Goal: Complete application form: Complete application form

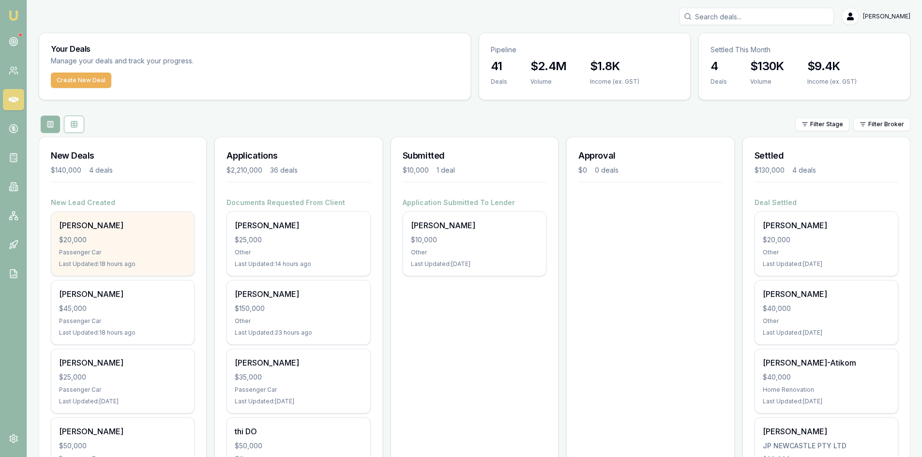
scroll to position [48, 0]
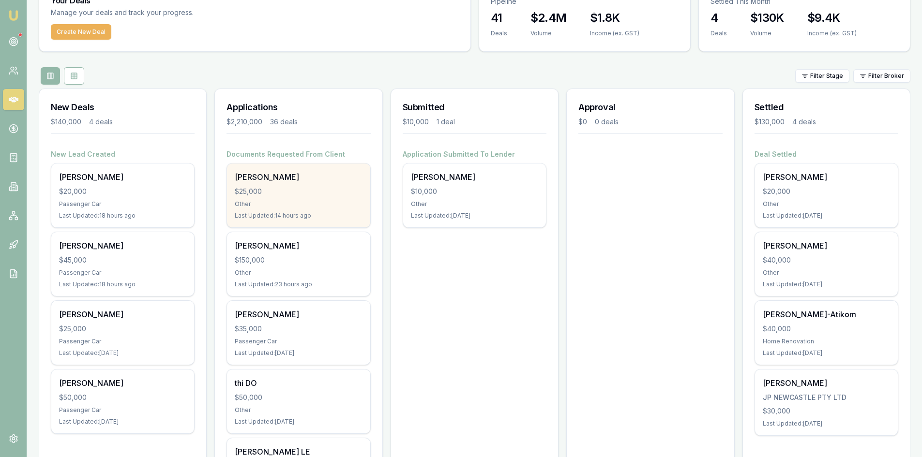
click at [275, 200] on div "Other" at bounding box center [298, 204] width 127 height 8
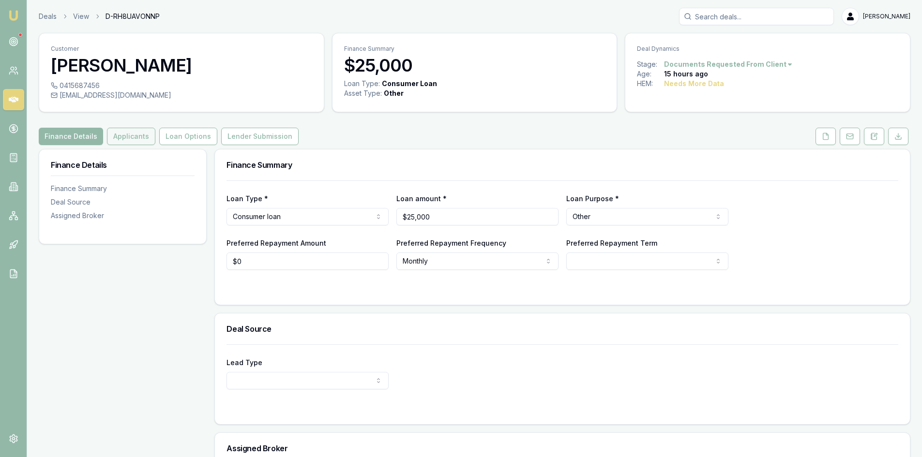
drag, startPoint x: 115, startPoint y: 137, endPoint x: 122, endPoint y: 137, distance: 7.8
click at [115, 137] on button "Applicants" at bounding box center [131, 136] width 48 height 17
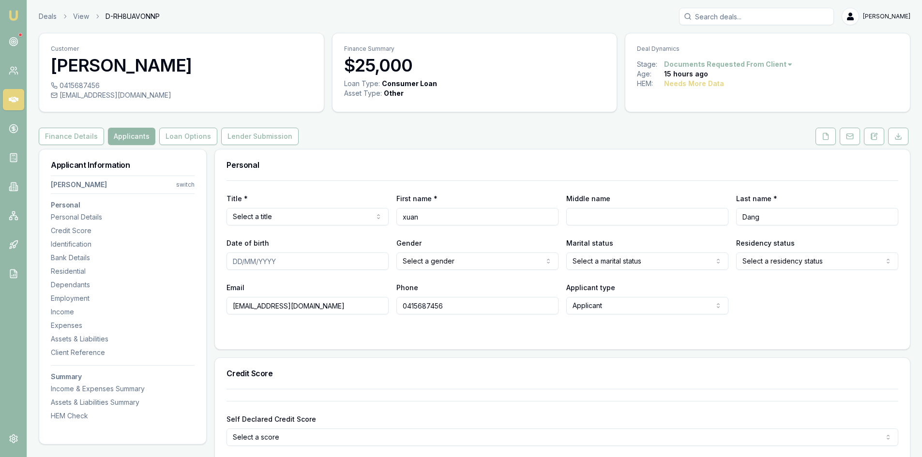
click at [284, 215] on html "Emu Broker Deals View D-RH8UAVONNP Steven Nguyen Toggle Menu Customer xuan Dang…" at bounding box center [461, 228] width 922 height 457
click at [620, 220] on input "Middle name" at bounding box center [647, 216] width 162 height 17
type input "t"
type input "Tai"
click at [236, 259] on input "Date of birth" at bounding box center [308, 261] width 162 height 17
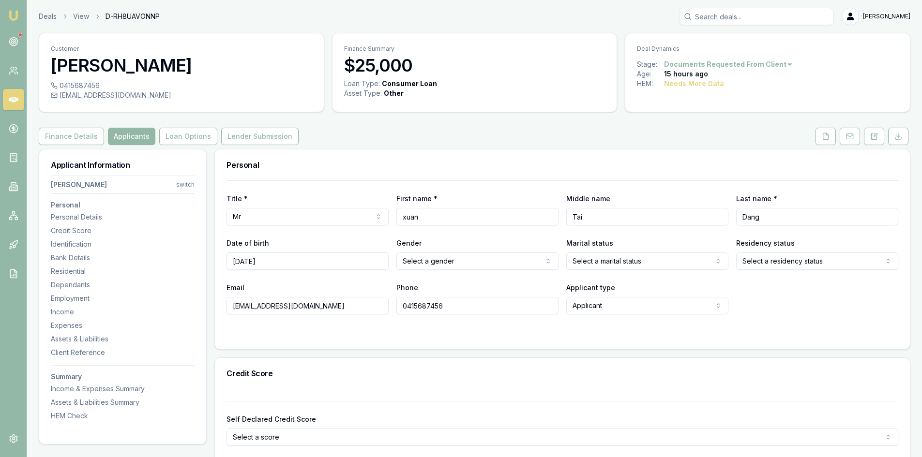
type input "10/02/1987"
click at [469, 263] on html "Emu Broker Deals View D-RH8UAVONNP Steven Nguyen Toggle Menu Customer xuan Dang…" at bounding box center [461, 228] width 922 height 457
click at [594, 261] on html "Emu Broker Deals View D-RH8UAVONNP Steven Nguyen Toggle Menu Customer xuan Dang…" at bounding box center [461, 228] width 922 height 457
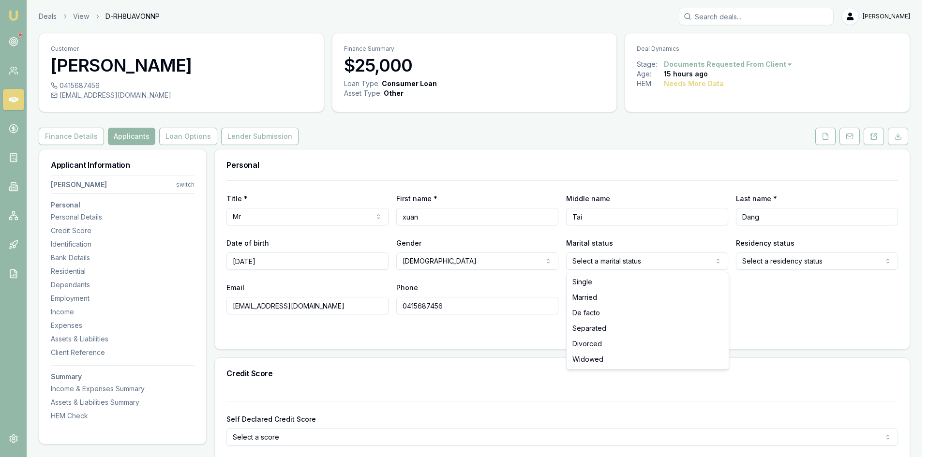
select select "MARRIED"
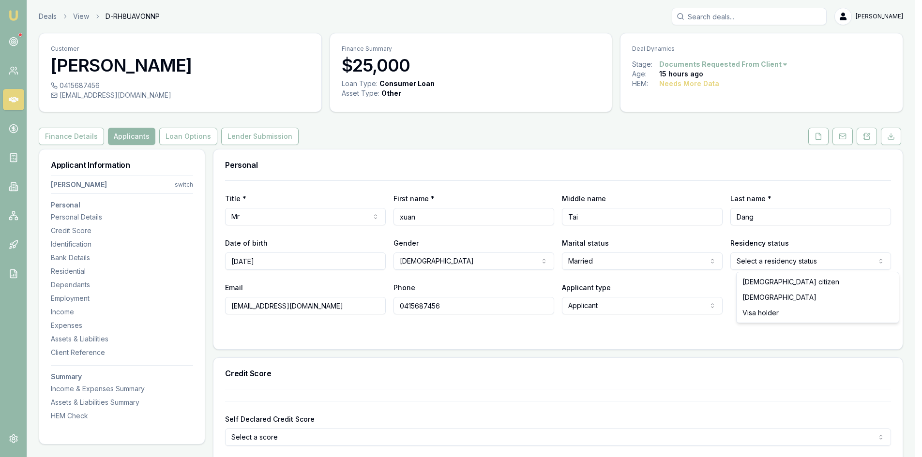
click at [772, 266] on html "Emu Broker Deals View D-RH8UAVONNP Steven Nguyen Toggle Menu Customer xuan Dang…" at bounding box center [461, 228] width 922 height 457
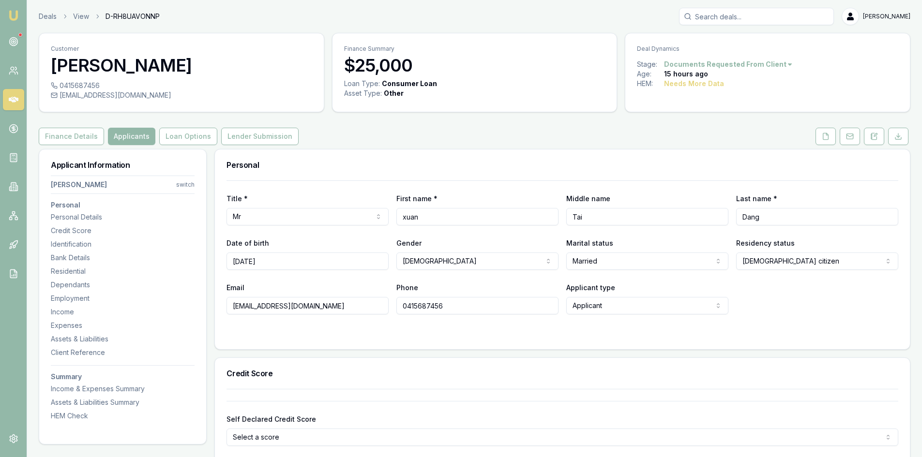
click at [809, 265] on html "Emu Broker Deals View D-RH8UAVONNP Steven Nguyen Toggle Menu Customer xuan Dang…" at bounding box center [461, 228] width 922 height 457
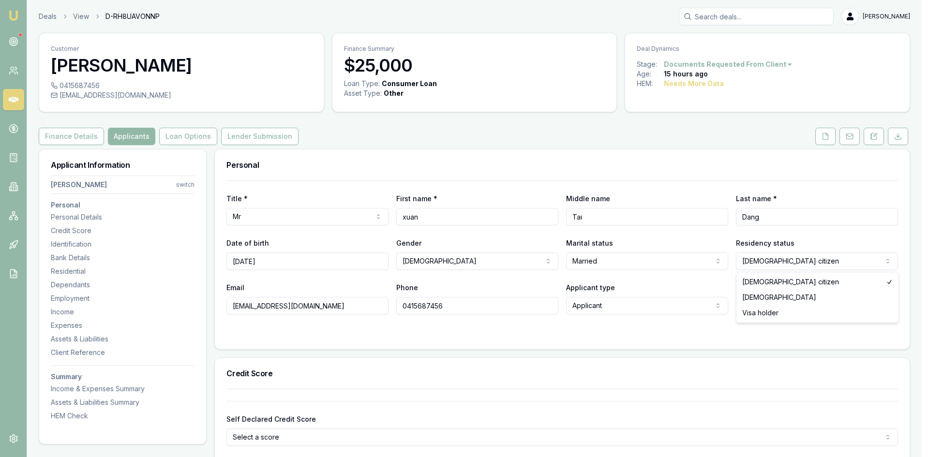
select select "PERMANENT_RESIDENT"
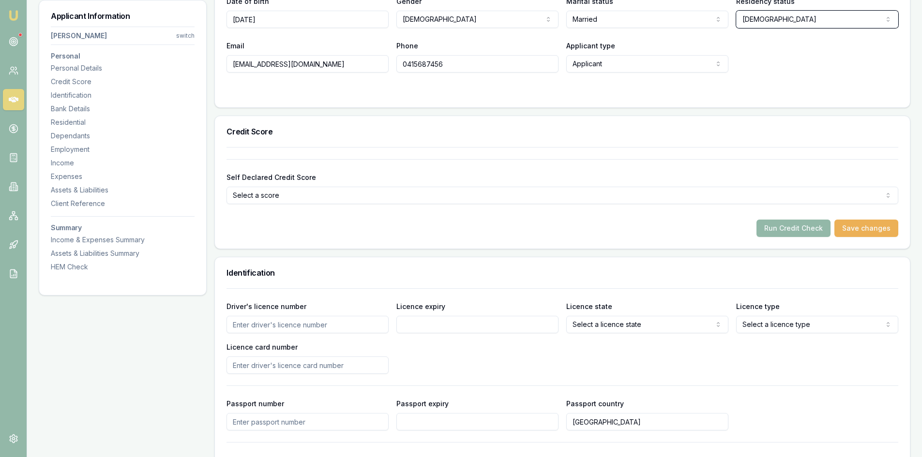
scroll to position [290, 0]
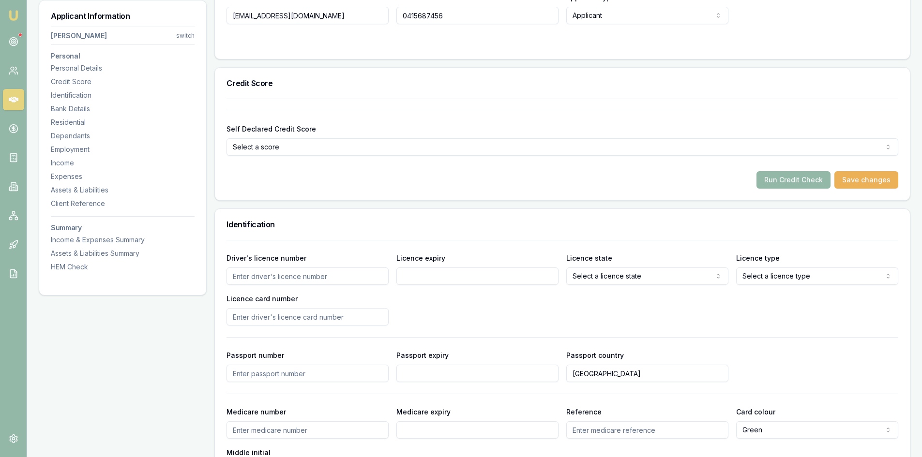
click at [299, 279] on input "Driver's licence number" at bounding box center [308, 276] width 162 height 17
type input "051627358"
click at [426, 277] on input "Licence expiry" at bounding box center [477, 276] width 162 height 17
type input "10/07/2033"
click at [574, 304] on div "Driver's licence number 051627358 Licence expiry 10/07/2033 Licence state Selec…" at bounding box center [563, 289] width 672 height 74
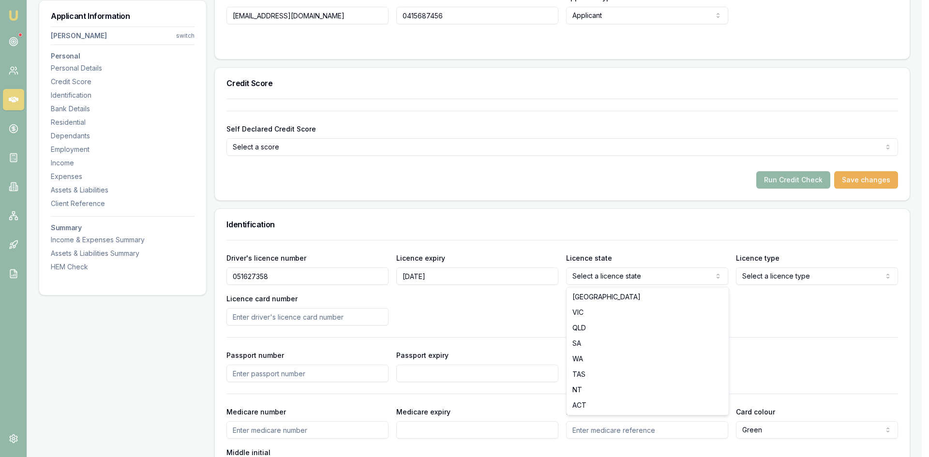
select select "VIC"
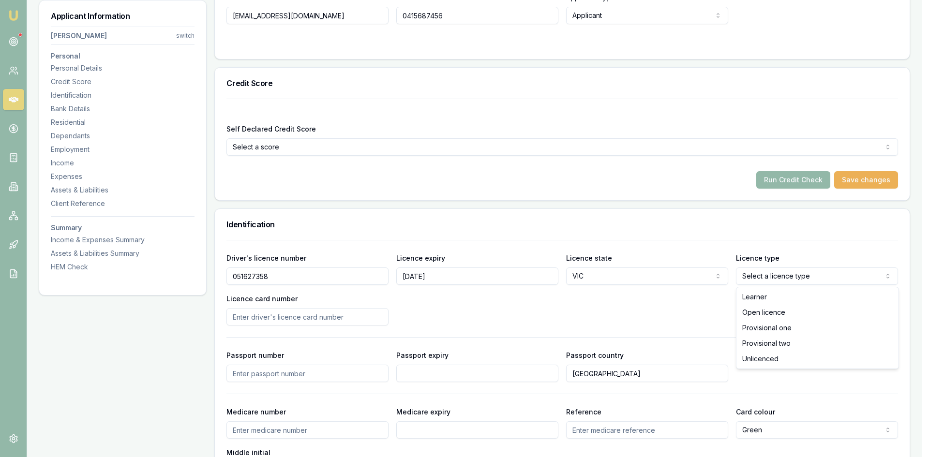
select select "OPEN_LICENCE"
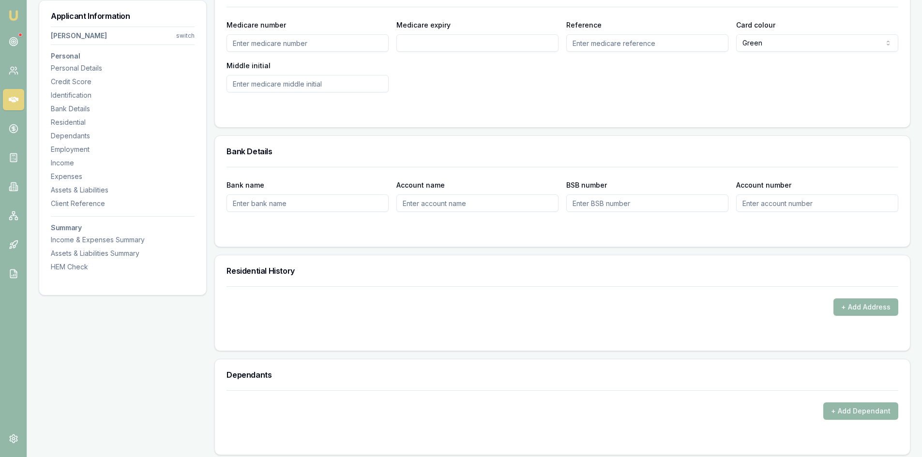
scroll to position [775, 0]
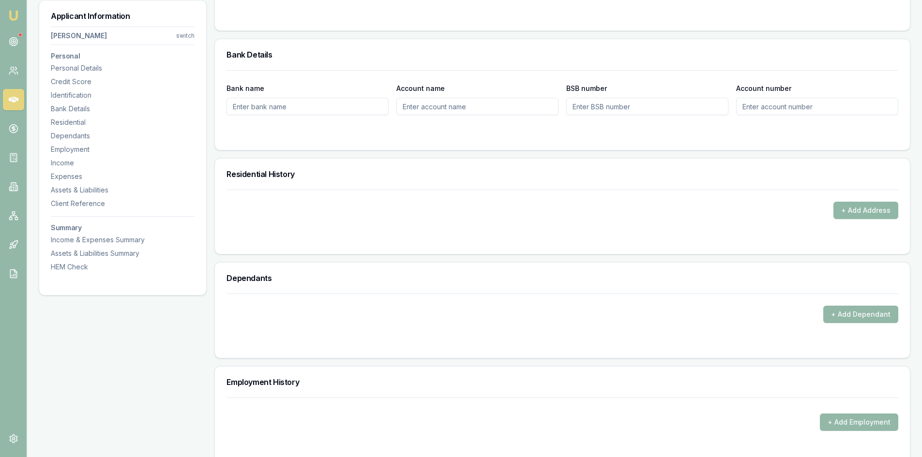
click at [847, 207] on button "+ Add Address" at bounding box center [866, 210] width 65 height 17
click at [864, 209] on button "+ Add Address" at bounding box center [866, 210] width 65 height 17
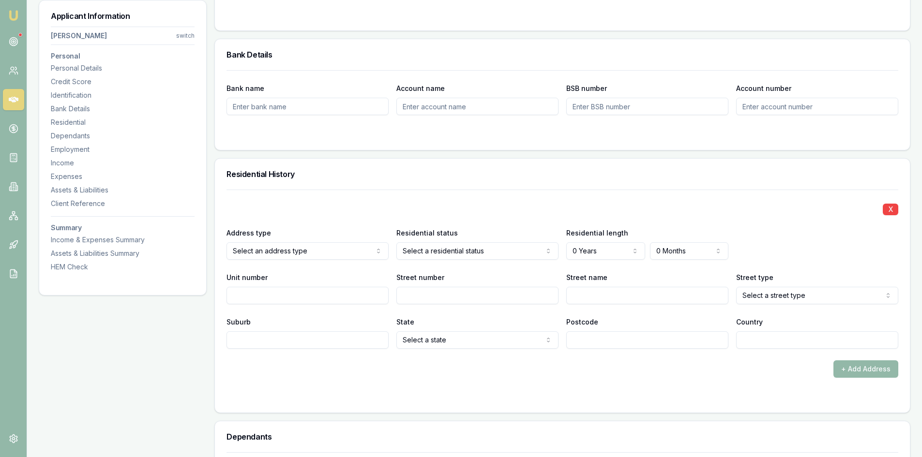
click at [425, 292] on input "Street number" at bounding box center [477, 295] width 162 height 17
type input "26"
type input "blendon"
select select "Avenue"
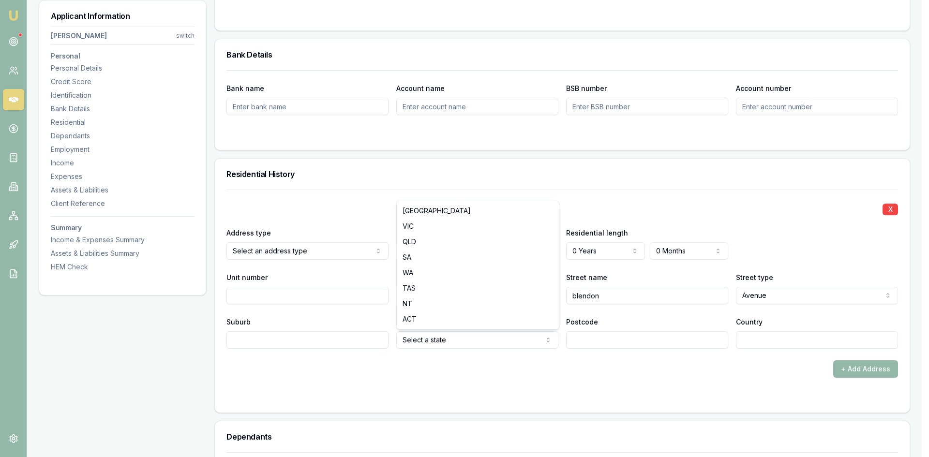
select select "VIC"
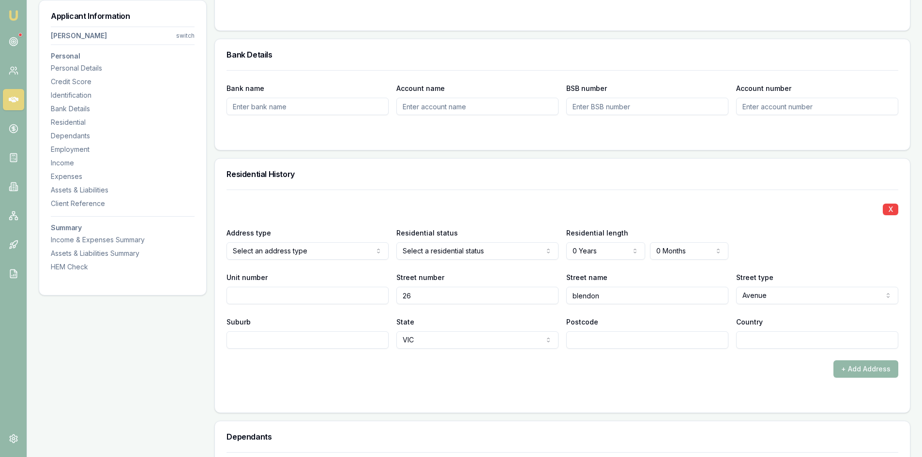
click at [621, 344] on input "Postcode" at bounding box center [647, 340] width 162 height 17
type input "3021"
click at [525, 367] on div "+ Add Address" at bounding box center [563, 369] width 672 height 17
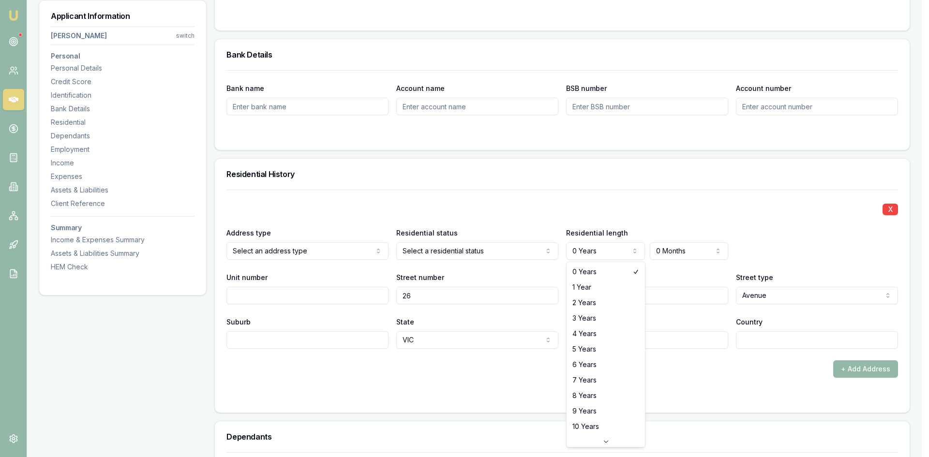
select select "3"
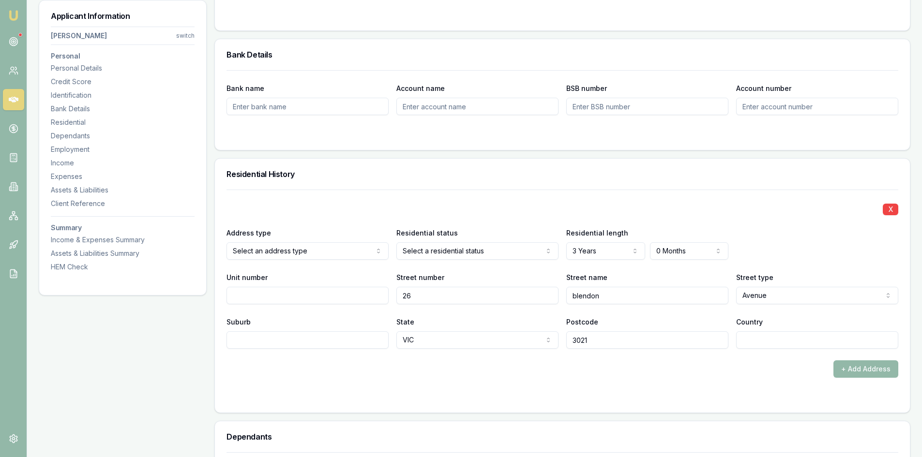
click at [666, 309] on div "X Address type Select an address type Current Previous Residential status Selec…" at bounding box center [563, 269] width 672 height 159
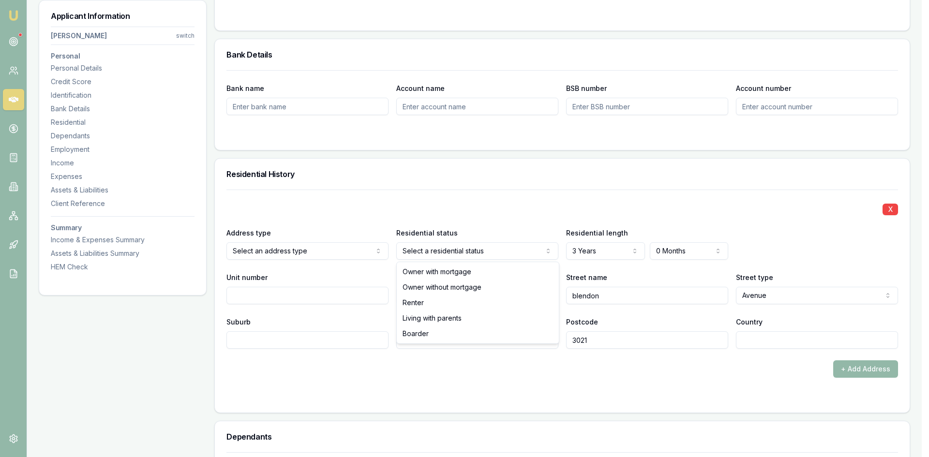
select select "RENTER"
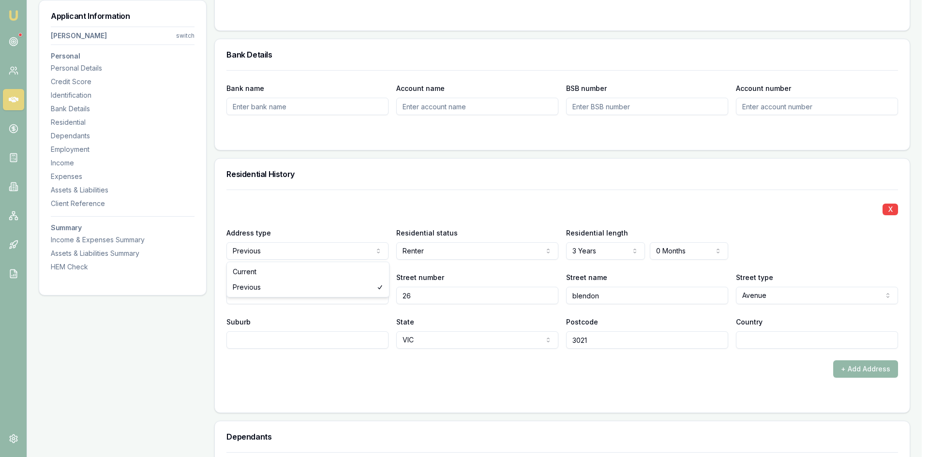
select select "CURRENT"
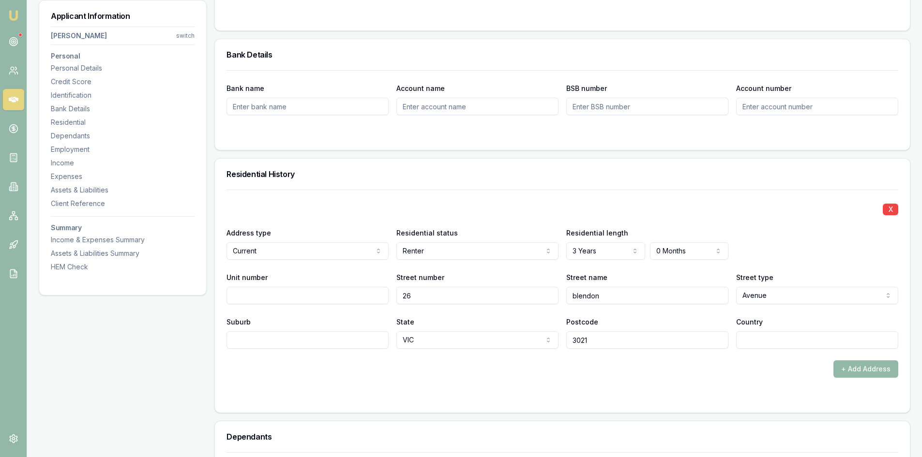
click at [517, 385] on form "X Address type Current Current Previous Residential status Renter Owner with mo…" at bounding box center [563, 296] width 672 height 212
click at [701, 404] on div "X Address type Current Current Previous Residential status Renter Owner with mo…" at bounding box center [562, 301] width 695 height 223
click at [751, 343] on input "Country" at bounding box center [817, 340] width 162 height 17
type input "AU"
click at [690, 376] on div "+ Add Address" at bounding box center [563, 369] width 672 height 17
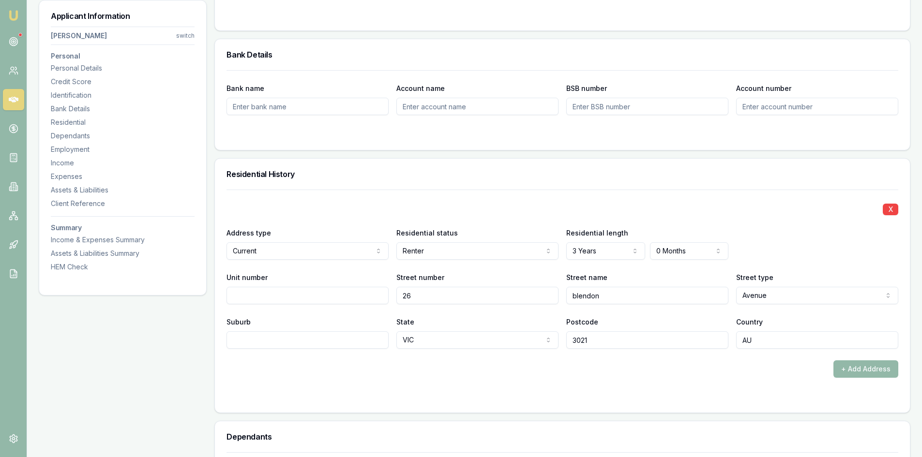
click at [281, 343] on input "Suburb" at bounding box center [308, 340] width 162 height 17
type input "ST ALBANS"
click at [461, 404] on div "X Address type Current Current Previous Residential status Renter Owner with mo…" at bounding box center [562, 301] width 695 height 223
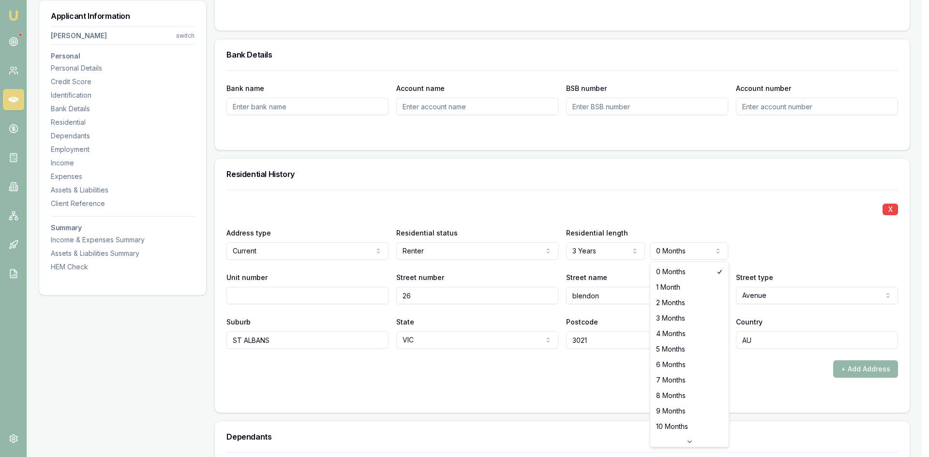
select select "4"
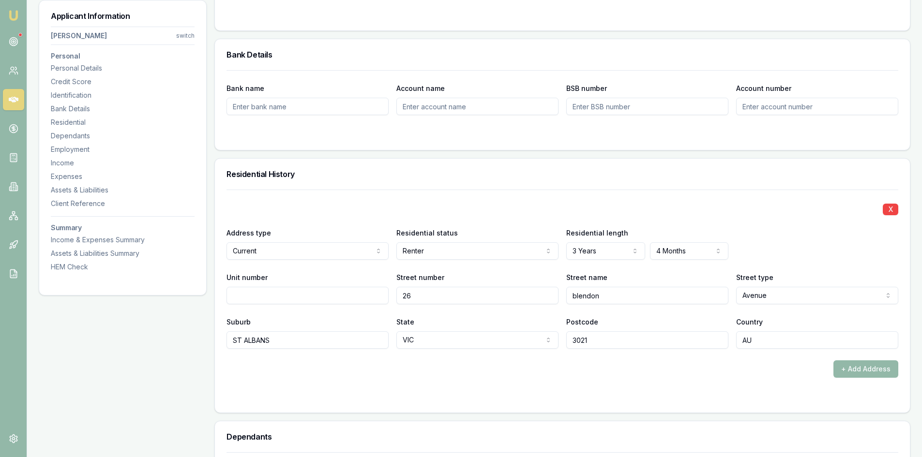
click at [577, 375] on div "+ Add Address" at bounding box center [563, 369] width 672 height 17
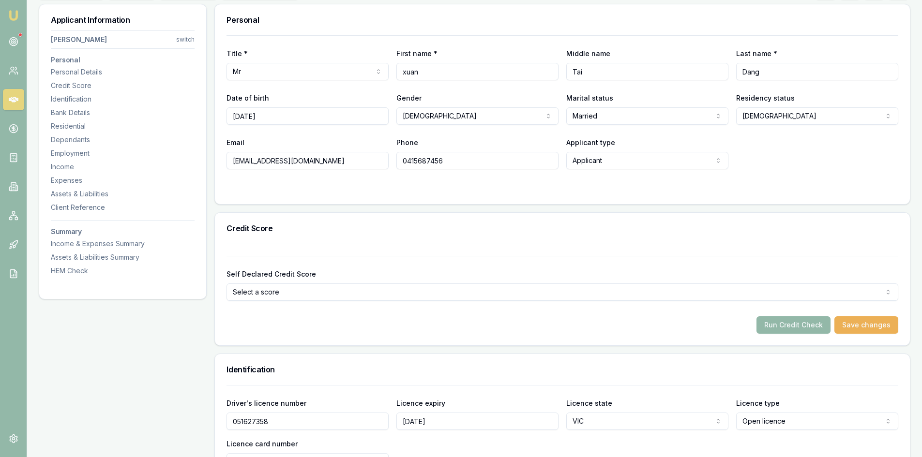
scroll to position [0, 0]
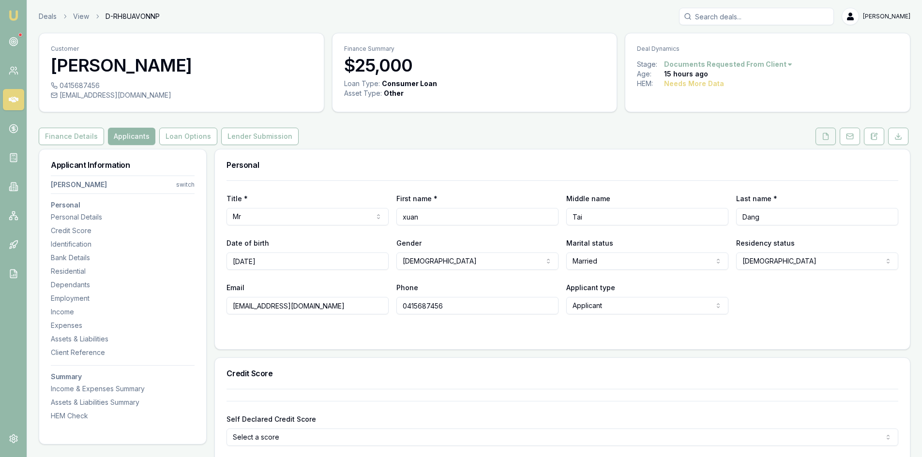
click at [830, 138] on button at bounding box center [826, 136] width 20 height 17
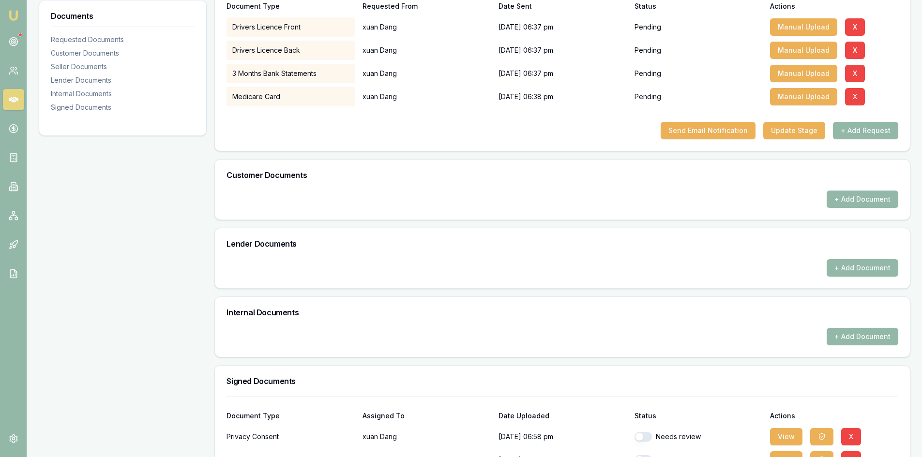
scroll to position [259, 0]
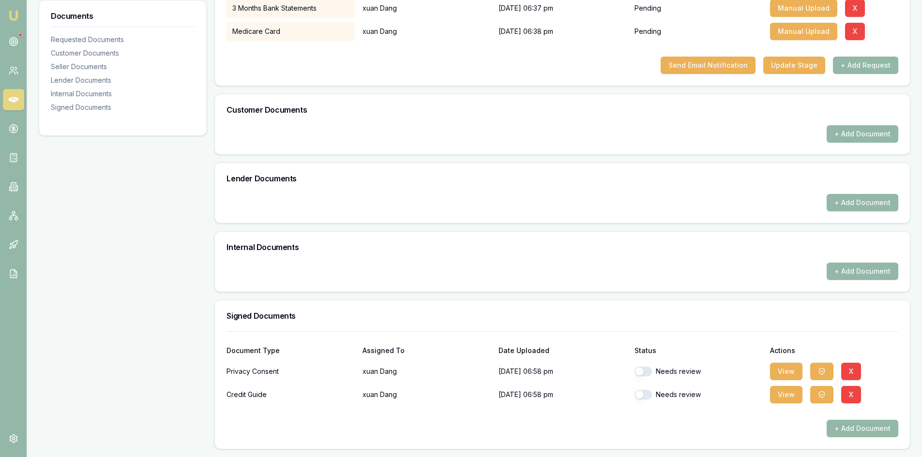
click at [647, 371] on button "button" at bounding box center [643, 372] width 17 height 10
checkbox input "true"
click at [648, 394] on button "button" at bounding box center [643, 395] width 17 height 10
checkbox input "true"
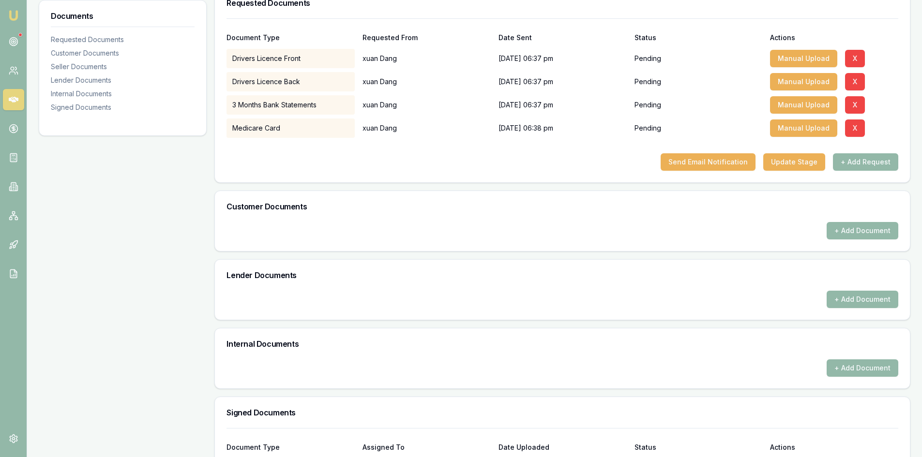
scroll to position [17, 0]
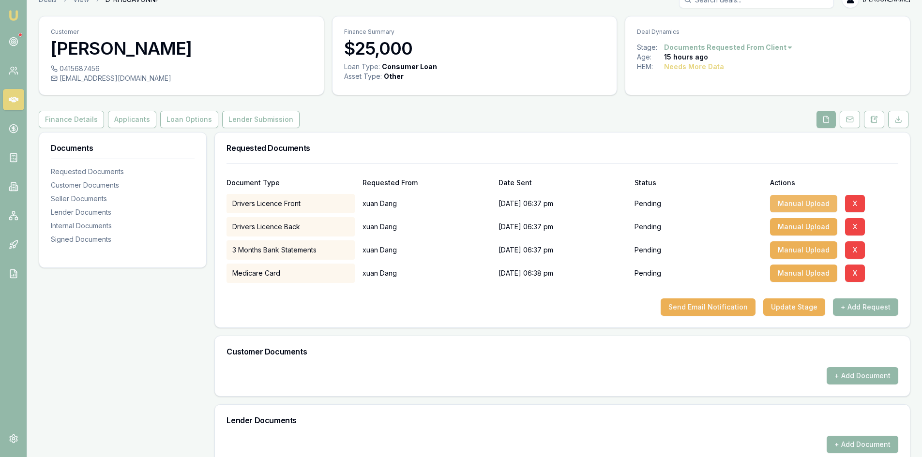
click at [791, 202] on button "Manual Upload" at bounding box center [803, 203] width 67 height 17
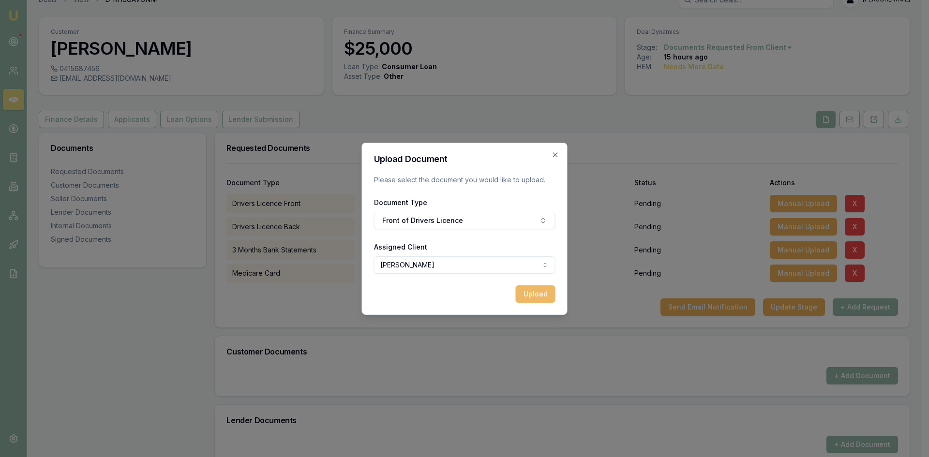
click at [528, 289] on button "Upload" at bounding box center [536, 294] width 40 height 17
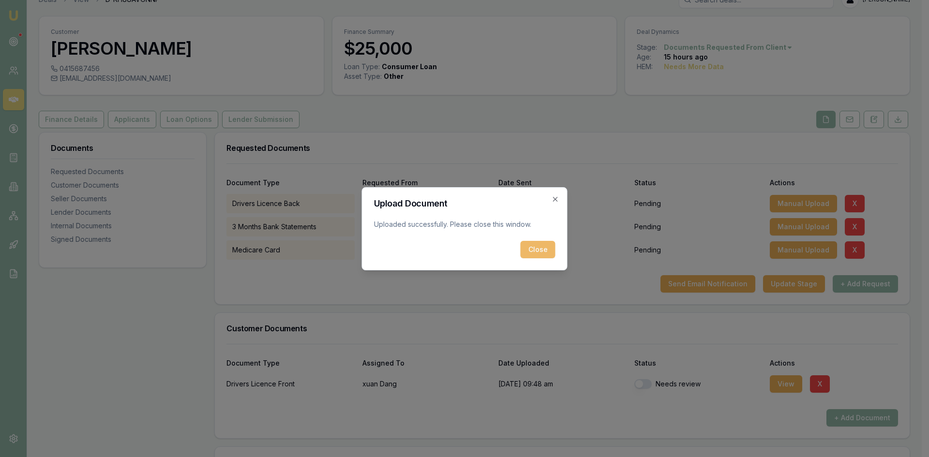
click at [548, 249] on button "Close" at bounding box center [538, 249] width 35 height 17
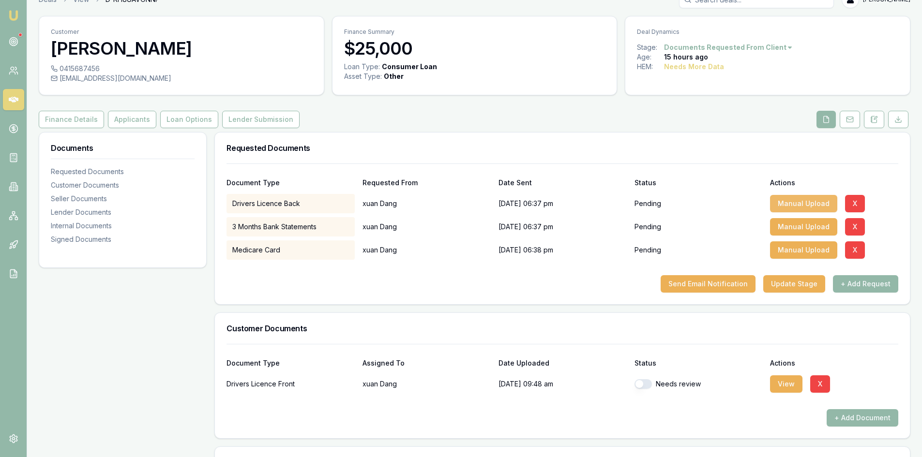
click at [793, 204] on button "Manual Upload" at bounding box center [803, 203] width 67 height 17
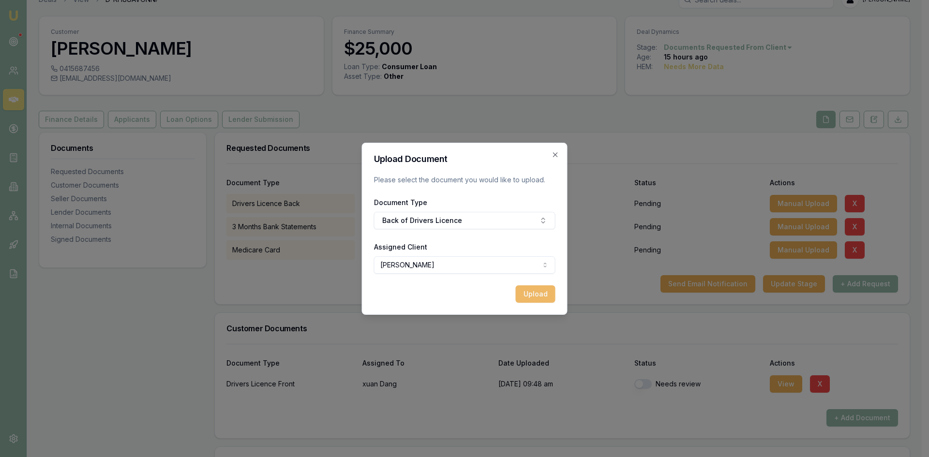
click at [537, 296] on button "Upload" at bounding box center [536, 294] width 40 height 17
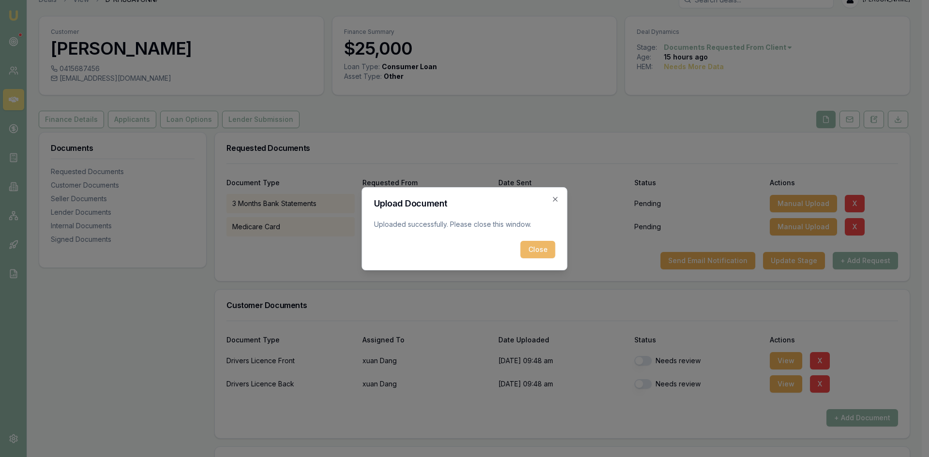
click at [553, 243] on button "Close" at bounding box center [538, 249] width 35 height 17
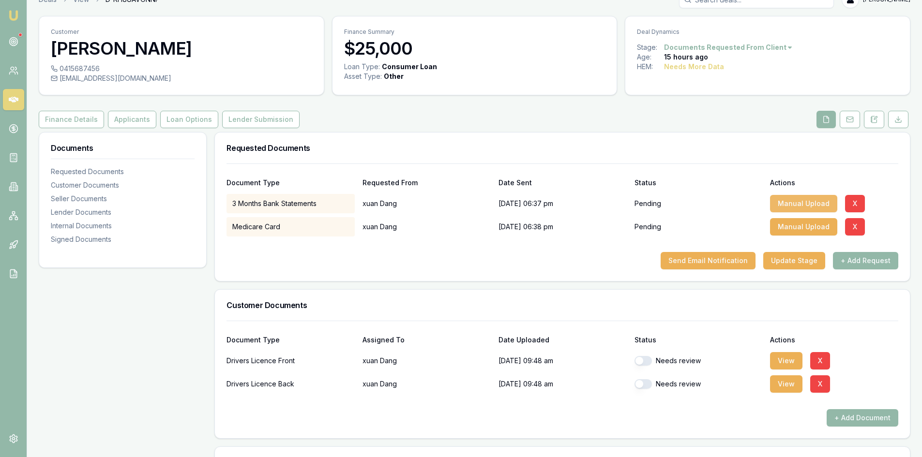
click at [793, 202] on button "Manual Upload" at bounding box center [803, 203] width 67 height 17
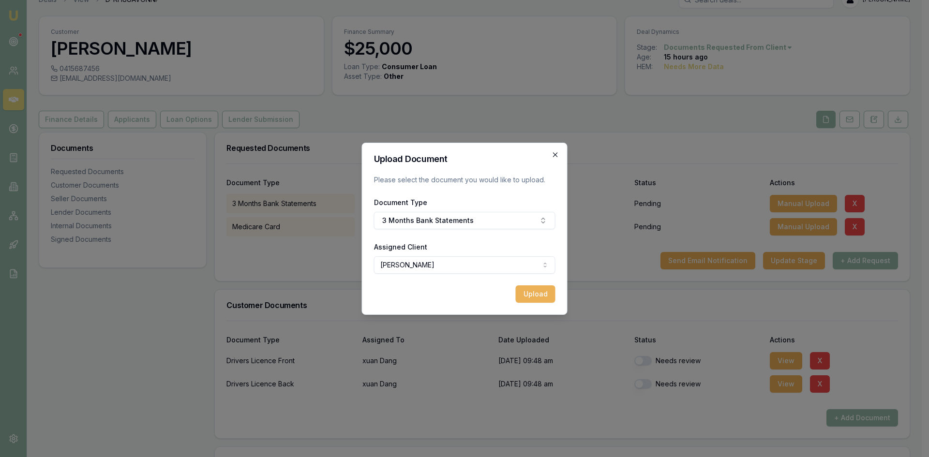
click at [556, 157] on icon "button" at bounding box center [556, 155] width 8 height 8
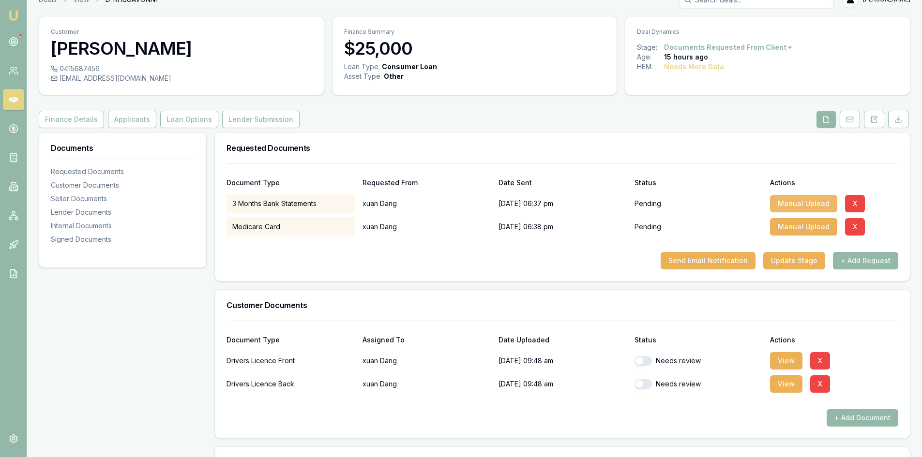
click at [786, 205] on button "Manual Upload" at bounding box center [803, 203] width 67 height 17
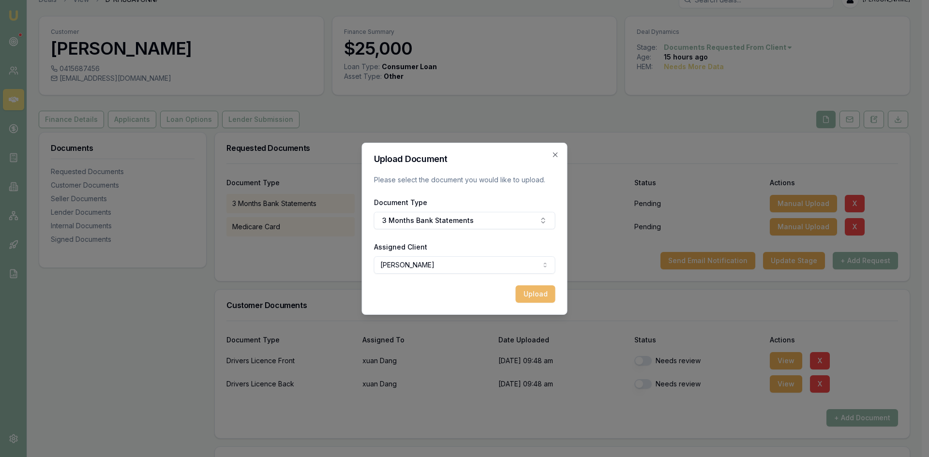
click at [526, 293] on button "Upload" at bounding box center [536, 294] width 40 height 17
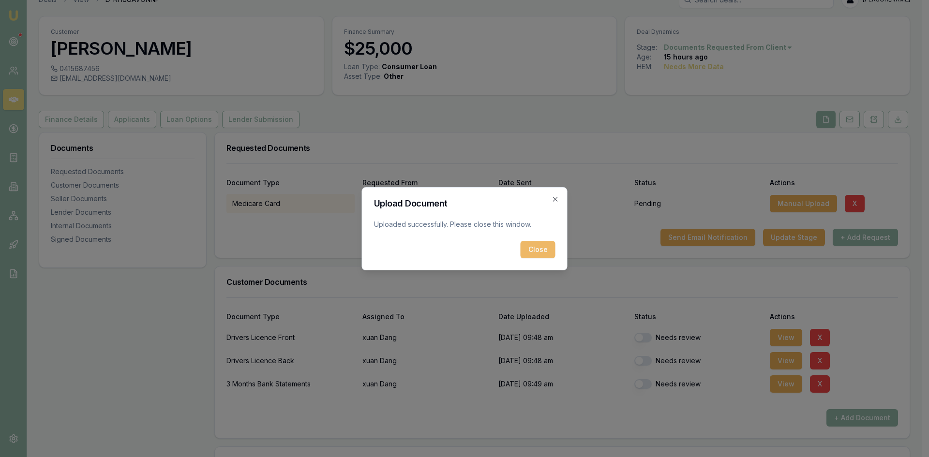
click at [540, 249] on button "Close" at bounding box center [538, 249] width 35 height 17
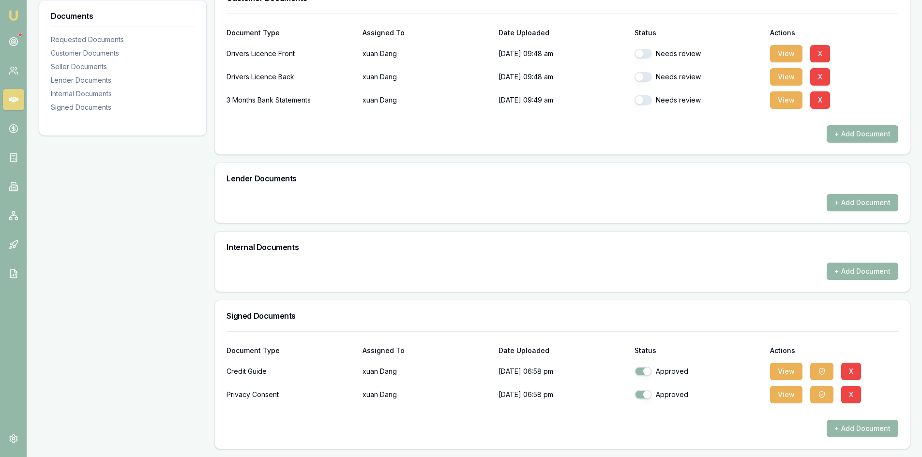
scroll to position [204, 0]
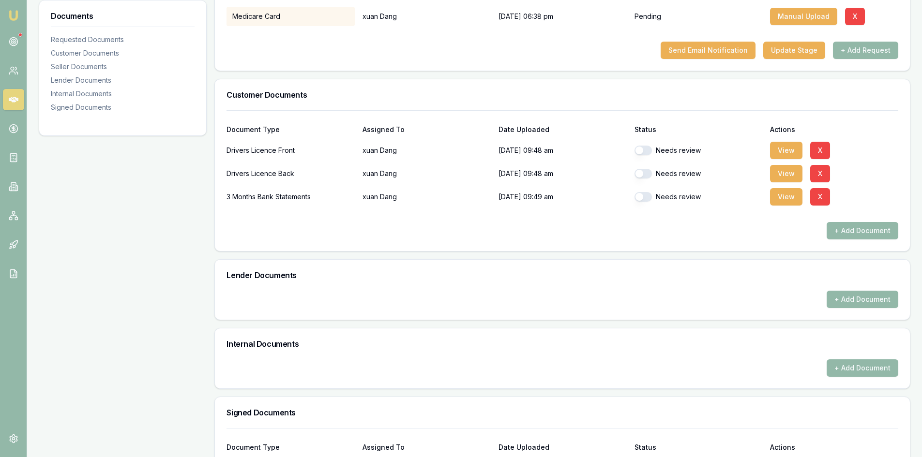
click at [647, 153] on button "button" at bounding box center [643, 151] width 17 height 10
checkbox input "true"
click at [644, 170] on button "button" at bounding box center [643, 174] width 17 height 10
checkbox input "true"
click at [646, 201] on button "button" at bounding box center [643, 197] width 17 height 10
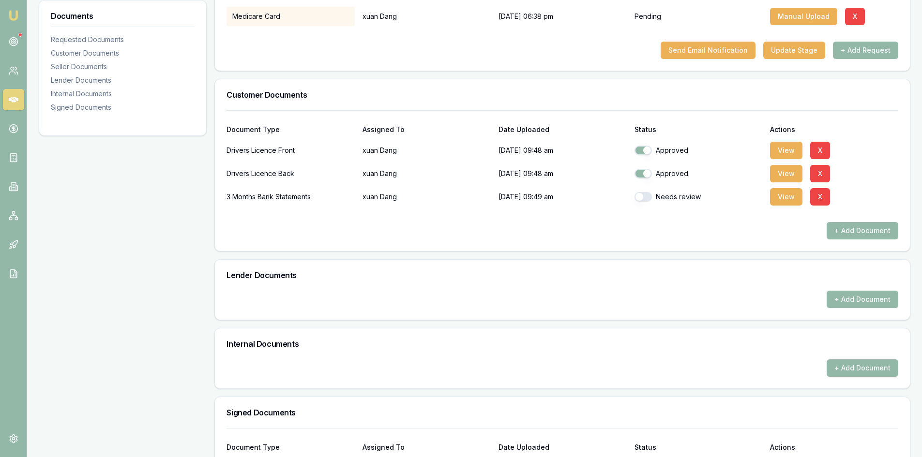
checkbox input "true"
click at [621, 236] on div "+ Add Document" at bounding box center [563, 230] width 672 height 17
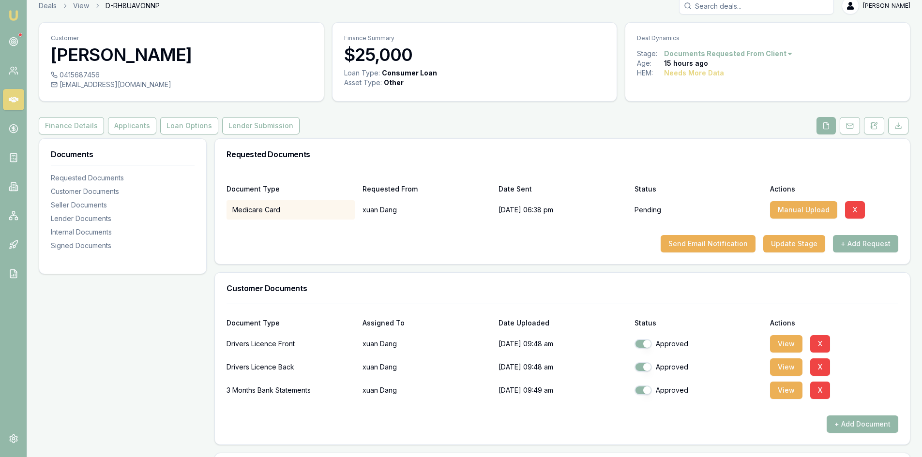
scroll to position [0, 0]
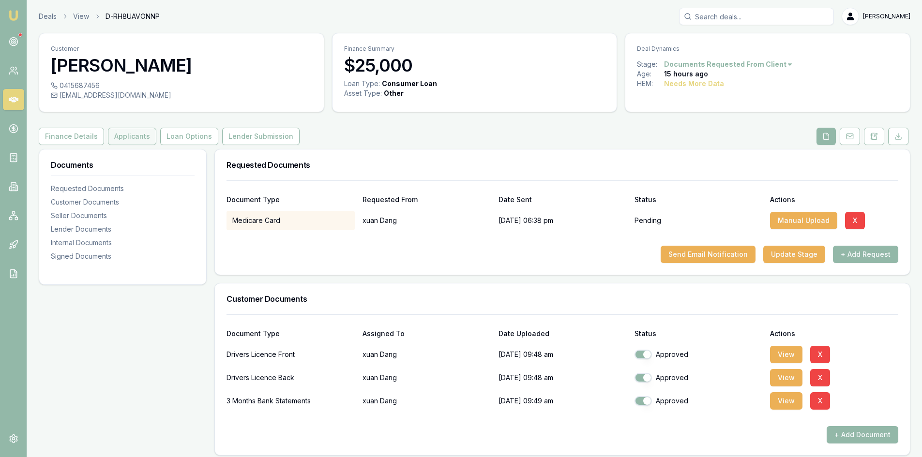
click at [128, 138] on button "Applicants" at bounding box center [132, 136] width 48 height 17
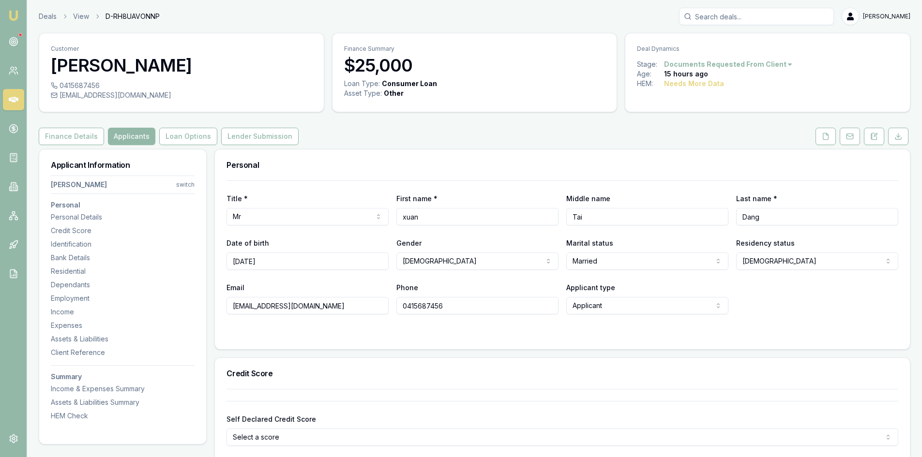
scroll to position [145, 0]
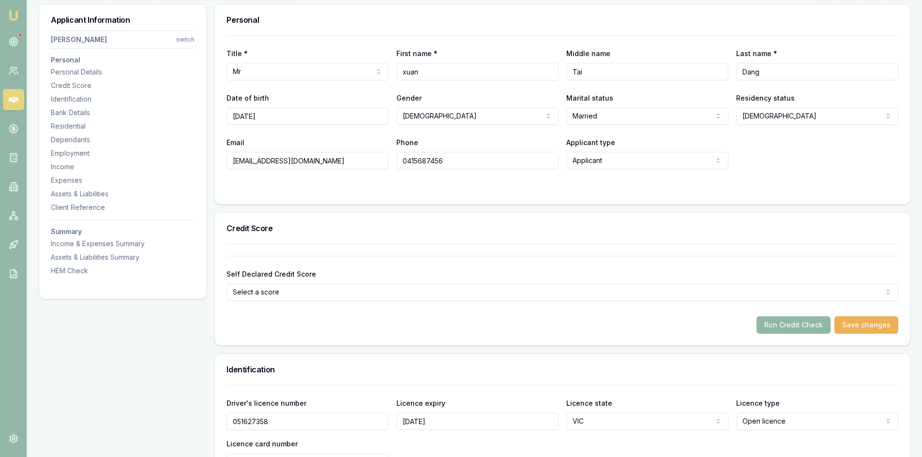
click at [791, 322] on button "Run Credit Check" at bounding box center [794, 325] width 74 height 17
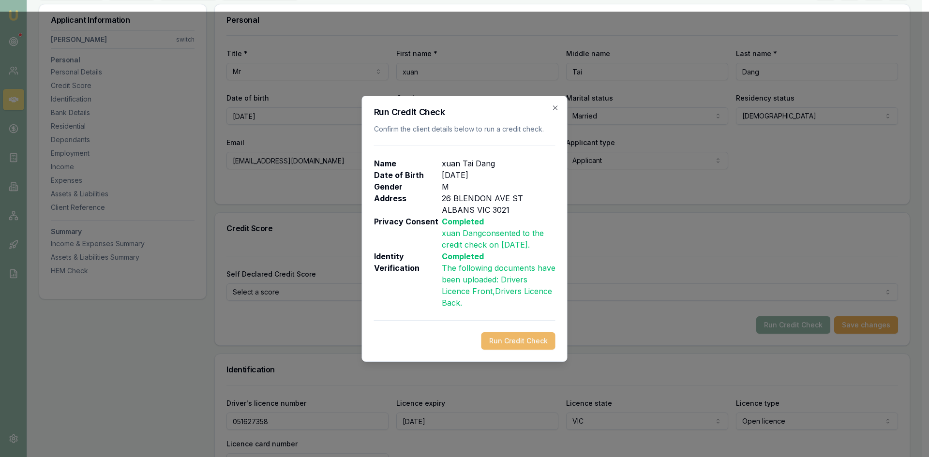
click at [535, 344] on button "Run Credit Check" at bounding box center [519, 341] width 74 height 17
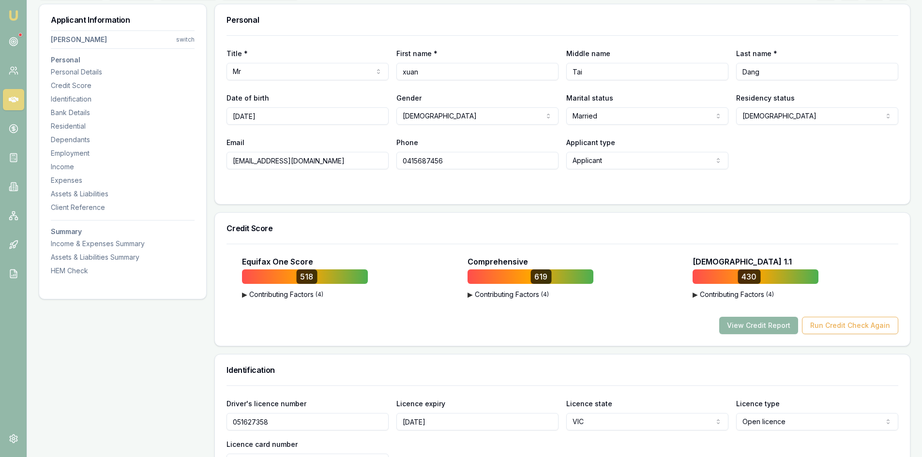
click at [741, 322] on button "View Credit Report" at bounding box center [758, 325] width 79 height 17
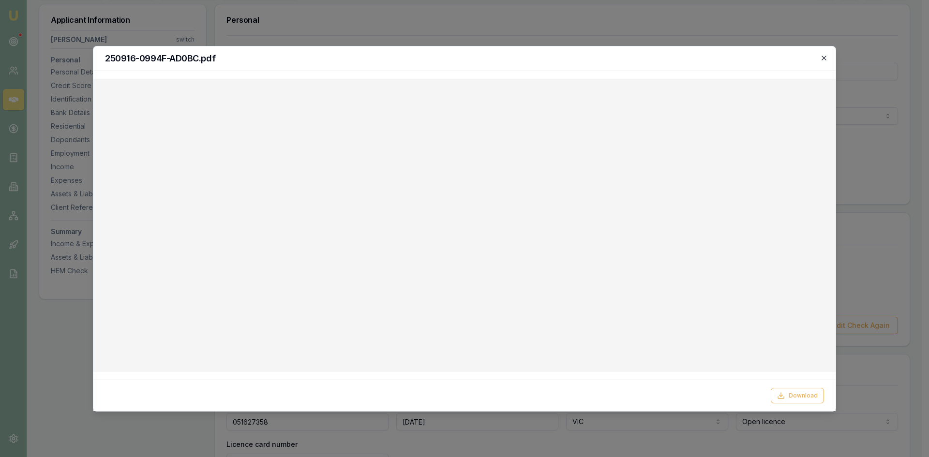
click at [827, 57] on icon "button" at bounding box center [825, 58] width 8 height 8
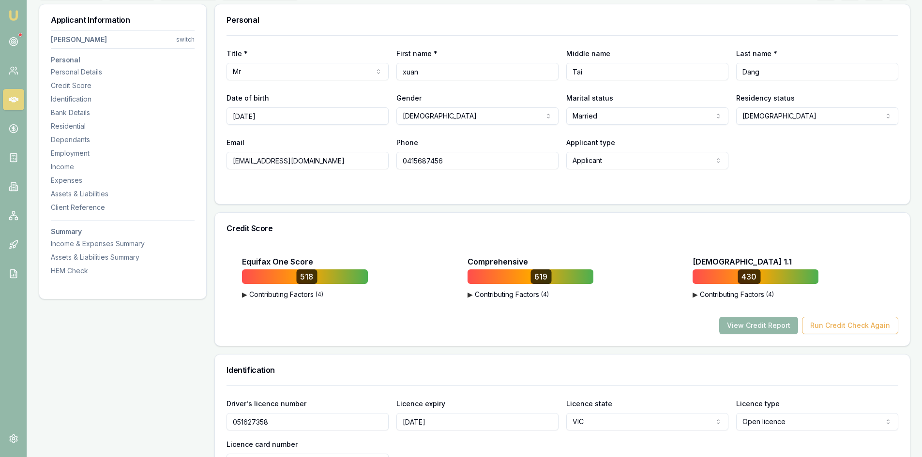
scroll to position [0, 0]
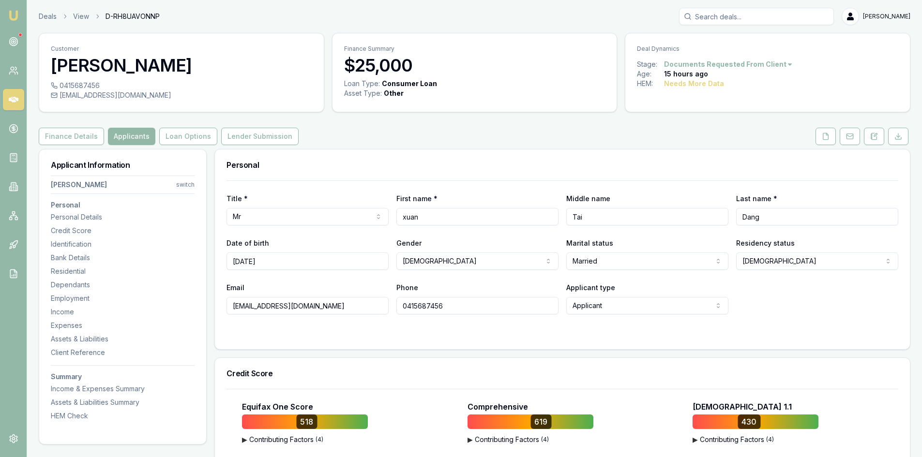
drag, startPoint x: 319, startPoint y: 307, endPoint x: 216, endPoint y: 303, distance: 102.7
click at [216, 303] on div "Title * Mr Mr Mrs Miss Ms Dr Prof First name * xuan Middle name Tai Last name *…" at bounding box center [562, 265] width 695 height 169
click at [421, 305] on input "0415687456" at bounding box center [477, 305] width 162 height 17
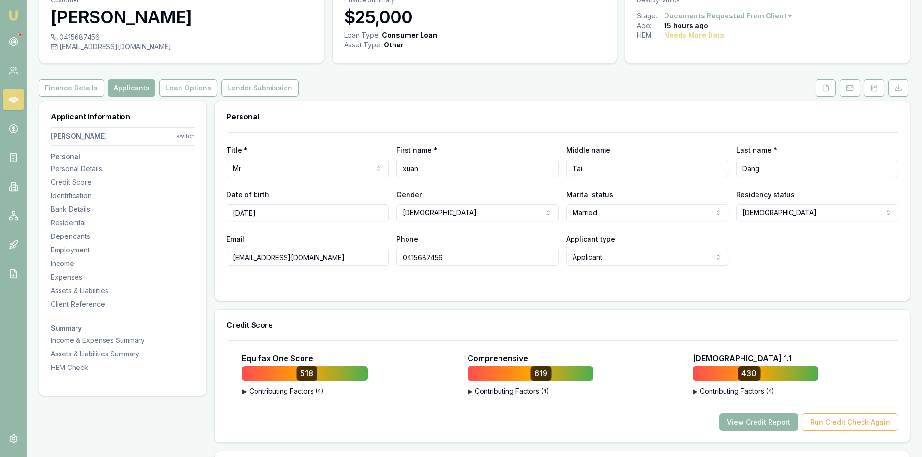
scroll to position [194, 0]
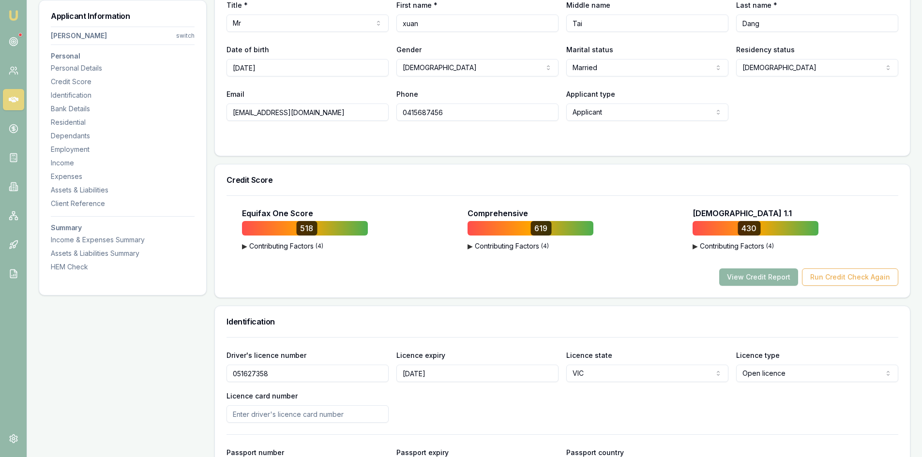
click at [772, 276] on button "View Credit Report" at bounding box center [758, 277] width 79 height 17
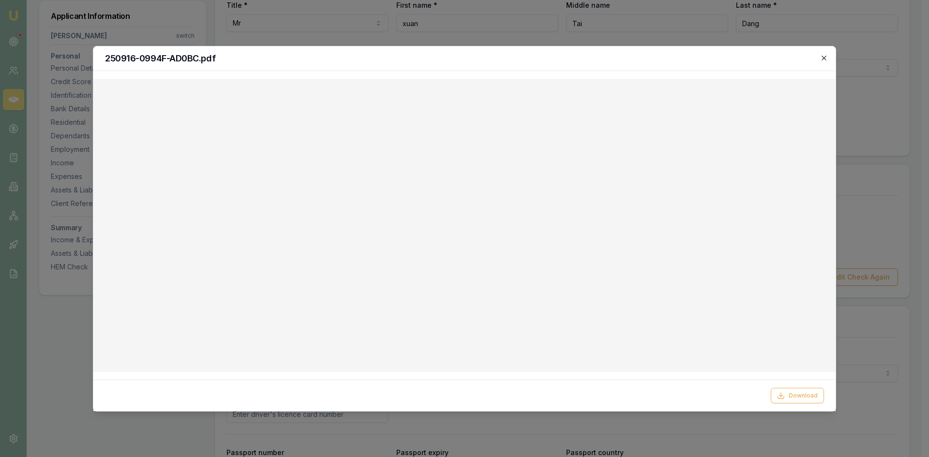
click at [824, 59] on icon "button" at bounding box center [825, 58] width 8 height 8
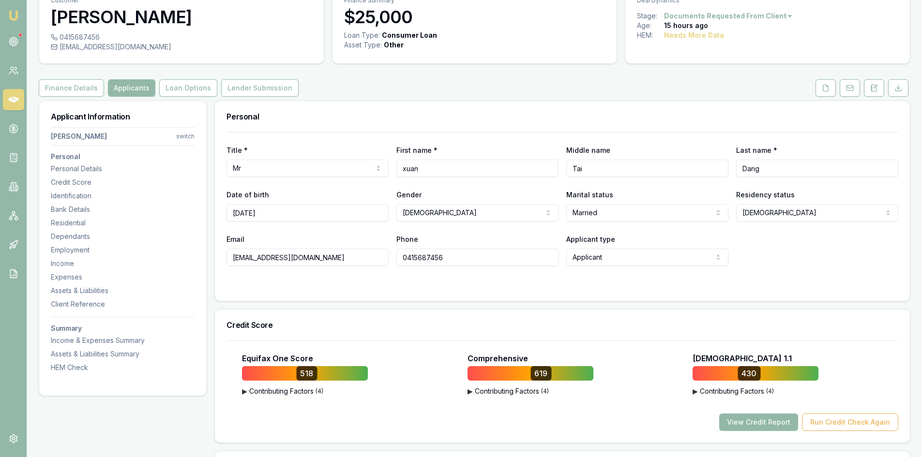
scroll to position [145, 0]
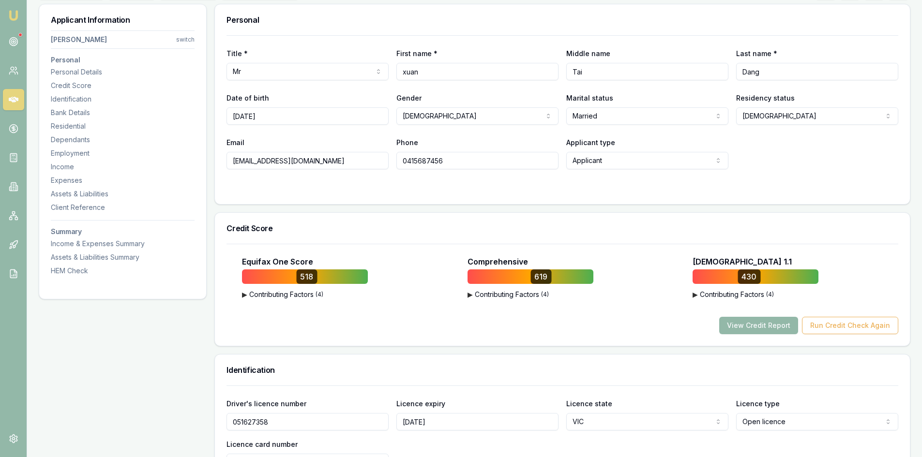
click at [420, 163] on input "0415687456" at bounding box center [477, 160] width 162 height 17
drag, startPoint x: 322, startPoint y: 163, endPoint x: 226, endPoint y: 161, distance: 95.9
click at [226, 161] on div "Title * Mr Mr Mrs Miss Ms Dr Prof First name * xuan Middle name Tai Last name *…" at bounding box center [562, 119] width 695 height 169
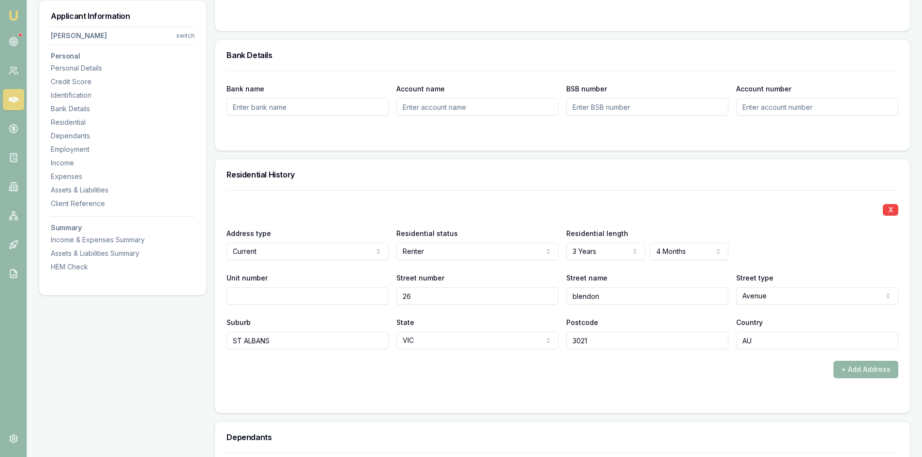
scroll to position [823, 0]
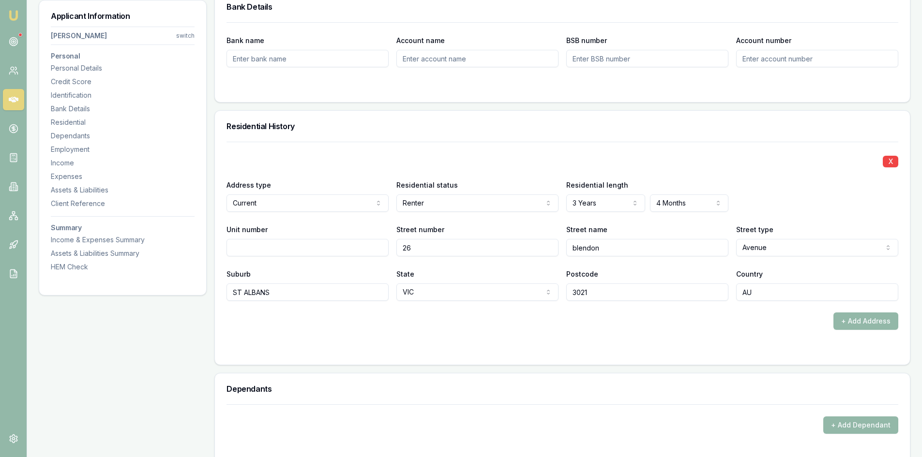
click at [425, 248] on input "26" at bounding box center [477, 247] width 162 height 17
type input "26 26"
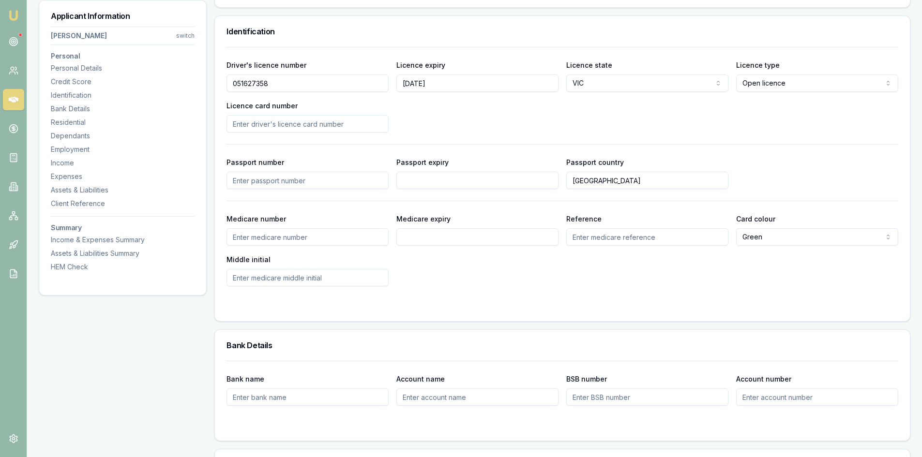
scroll to position [387, 0]
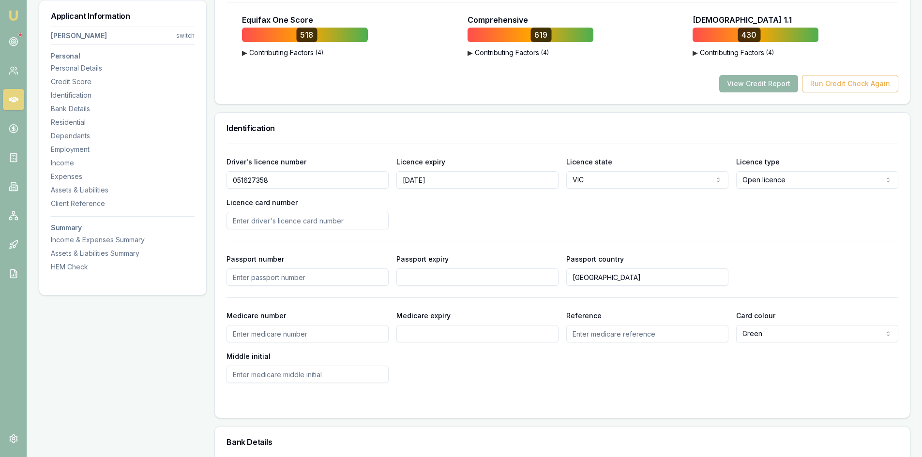
click at [246, 182] on input "051627358" at bounding box center [308, 179] width 162 height 17
click at [275, 222] on input "Licence card number" at bounding box center [308, 220] width 162 height 17
click at [777, 83] on button "View Credit Report" at bounding box center [758, 83] width 79 height 17
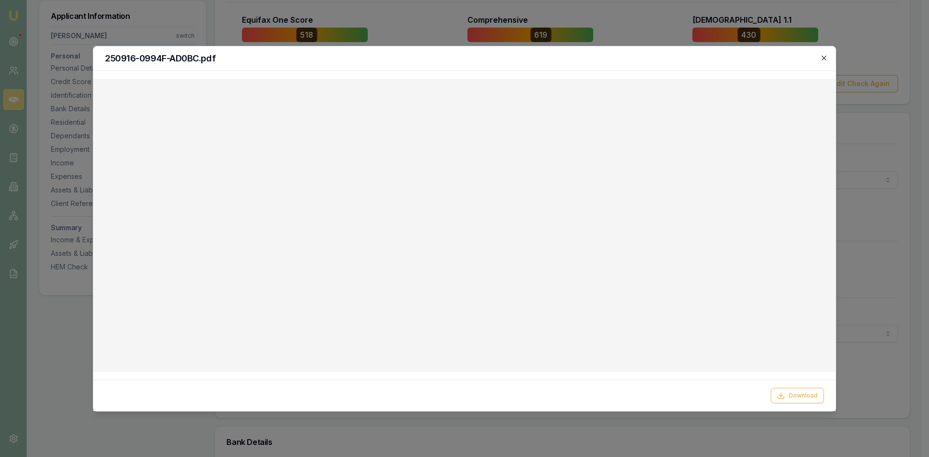
click at [826, 61] on icon "button" at bounding box center [825, 58] width 8 height 8
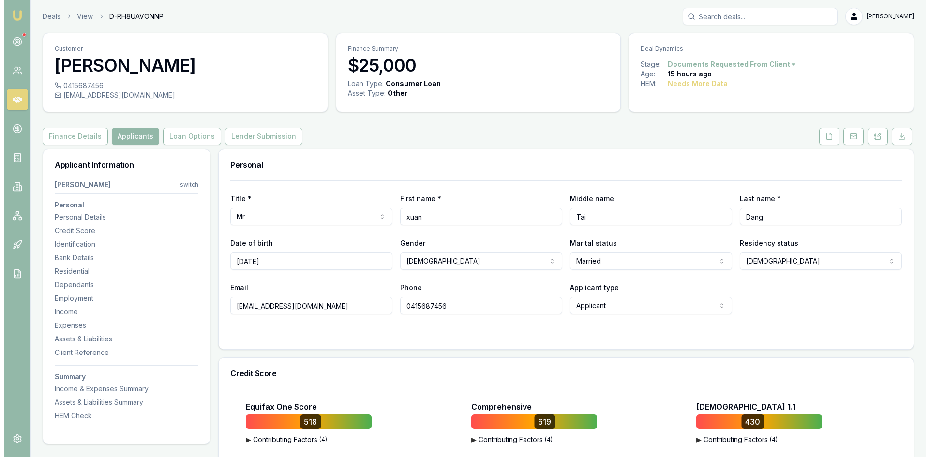
scroll to position [194, 0]
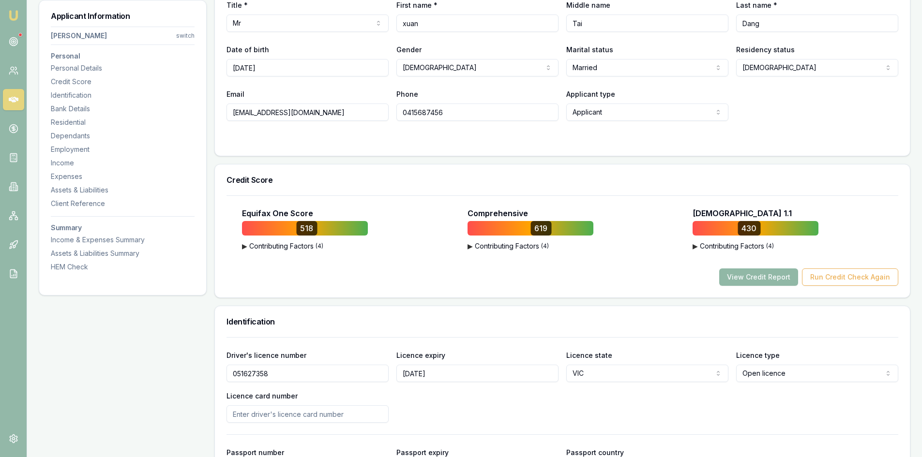
click at [766, 277] on button "View Credit Report" at bounding box center [758, 277] width 79 height 17
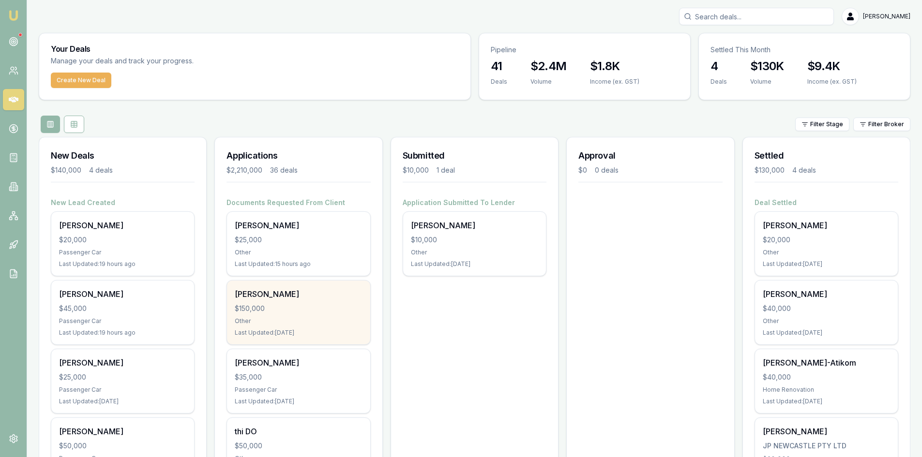
click at [279, 303] on div "THI Trinh $150,000 Other Last Updated: 1 day ago" at bounding box center [298, 313] width 143 height 64
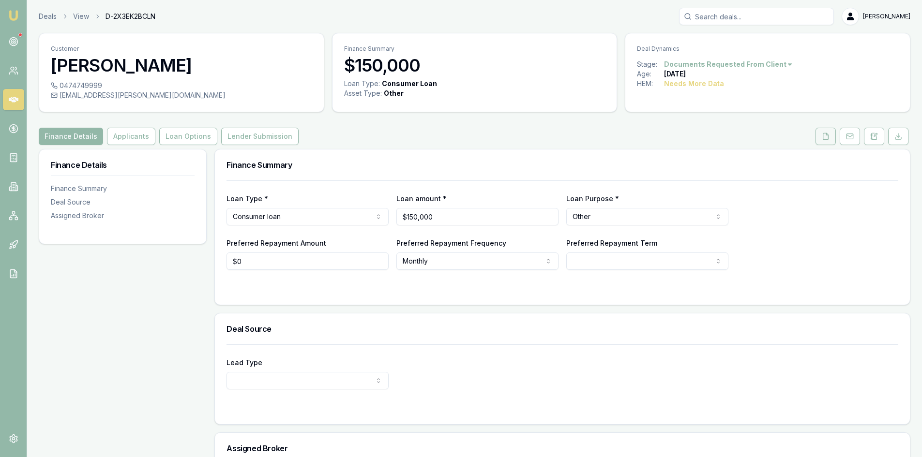
click at [825, 139] on icon at bounding box center [826, 137] width 8 height 8
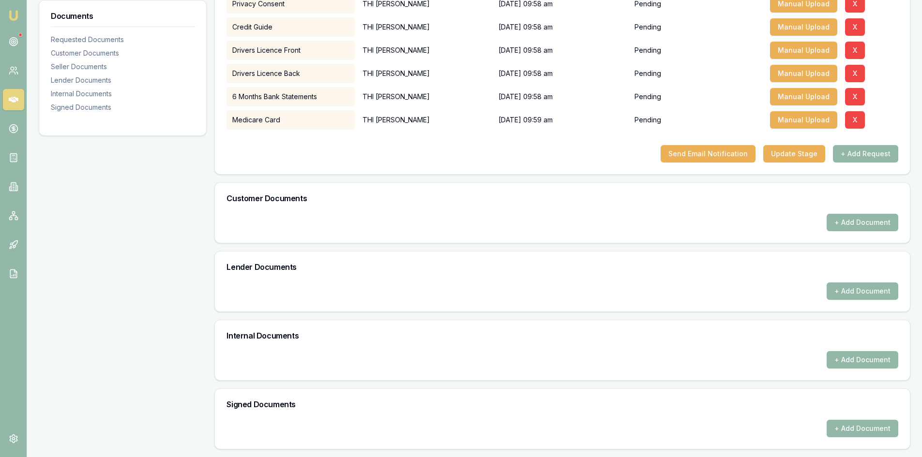
scroll to position [23, 0]
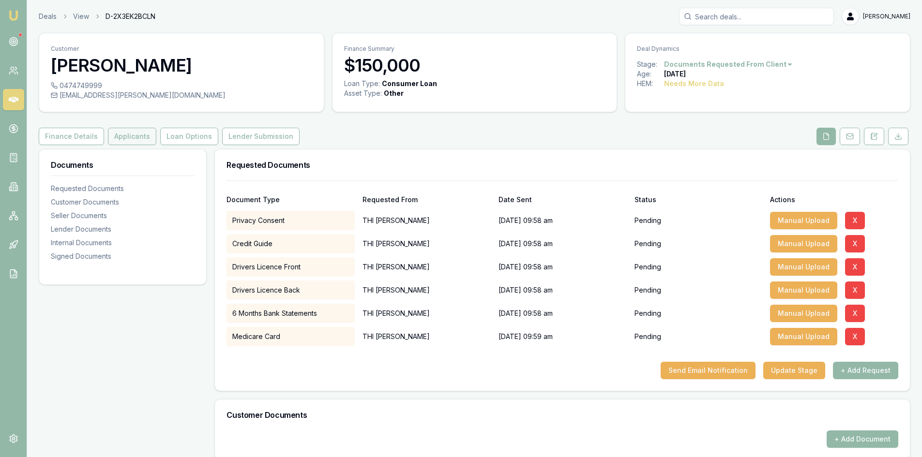
click at [131, 137] on button "Applicants" at bounding box center [132, 136] width 48 height 17
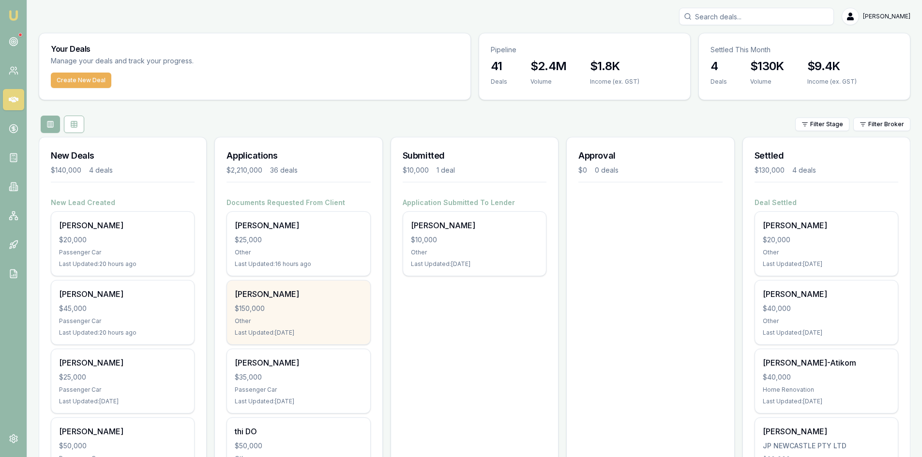
click at [275, 305] on div "$150,000" at bounding box center [298, 309] width 127 height 10
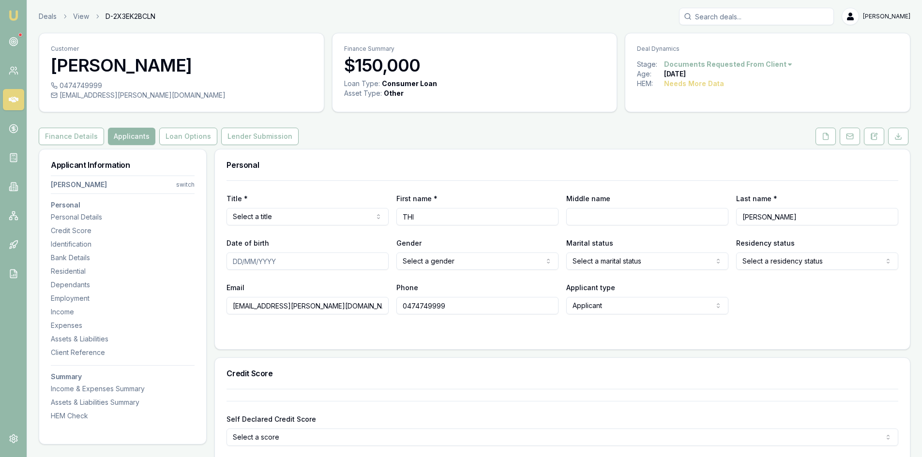
drag, startPoint x: 311, startPoint y: 307, endPoint x: 197, endPoint y: 310, distance: 114.3
